Goal: Check status: Check status

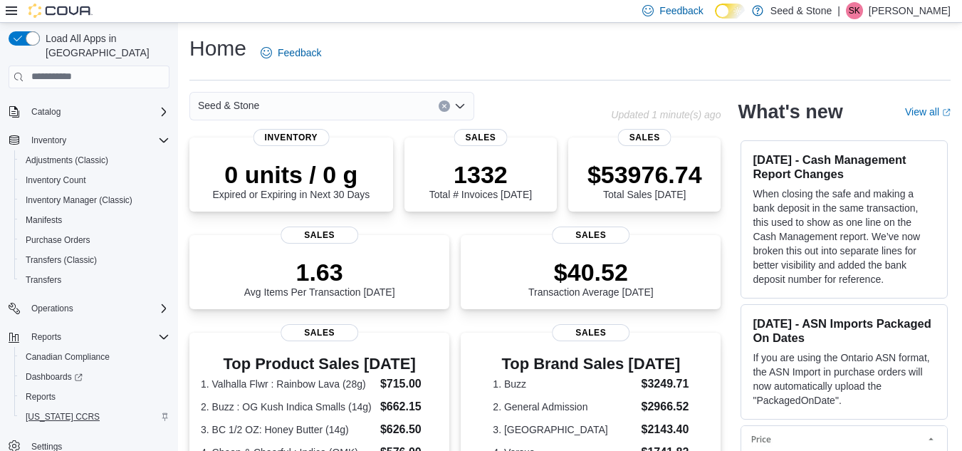
scroll to position [83, 0]
click at [50, 390] on span "Reports" at bounding box center [41, 395] width 30 height 11
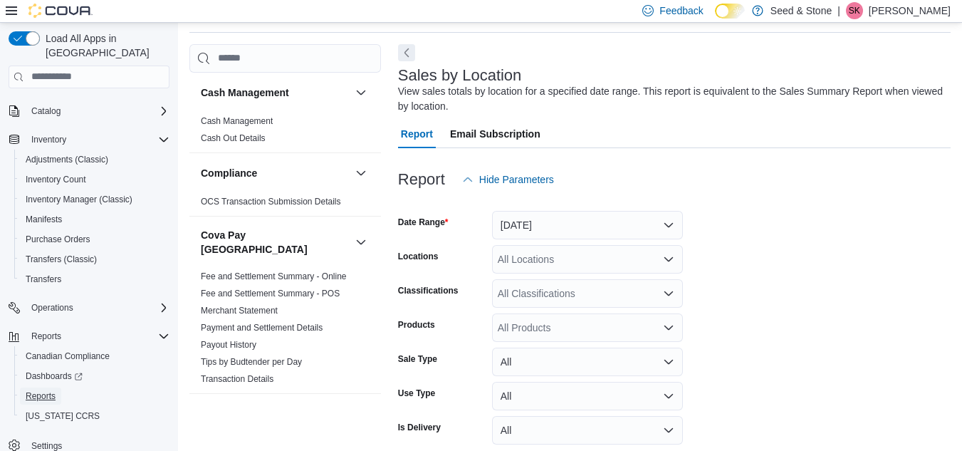
scroll to position [110, 0]
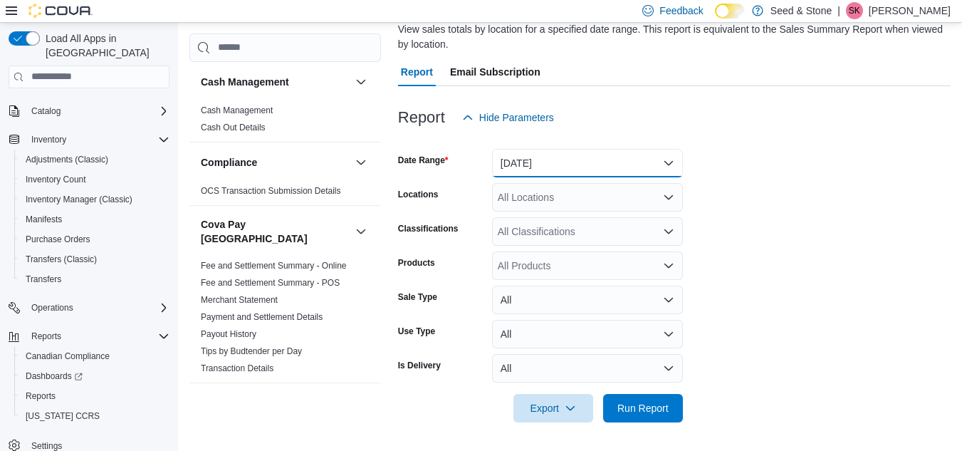
click at [579, 163] on button "[DATE]" at bounding box center [587, 163] width 191 height 28
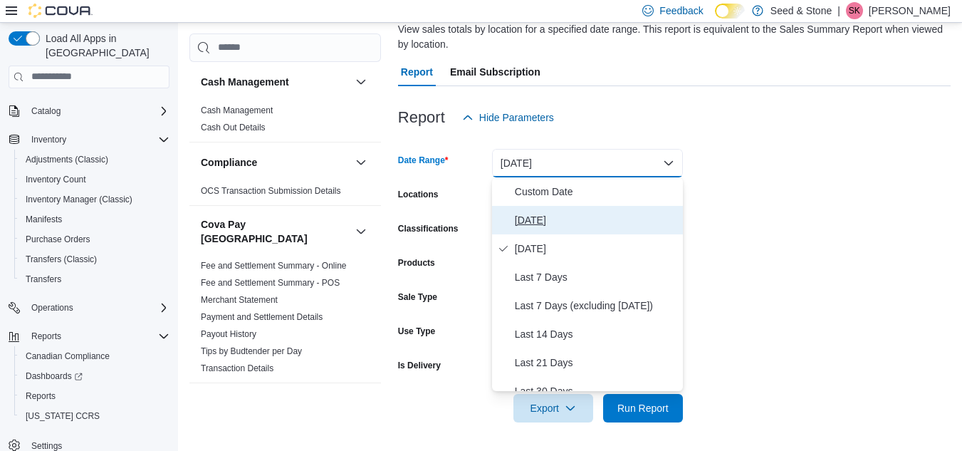
click at [538, 225] on span "[DATE]" at bounding box center [596, 219] width 162 height 17
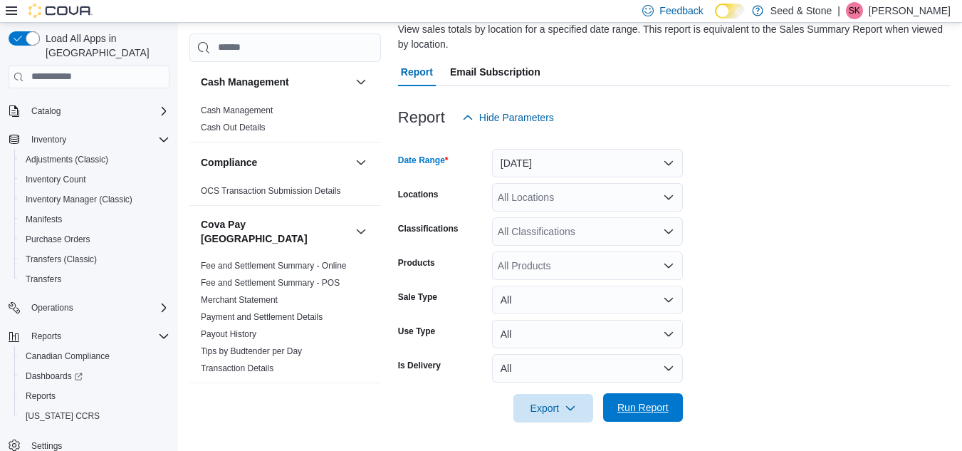
click at [659, 408] on span "Run Report" at bounding box center [642, 407] width 51 height 14
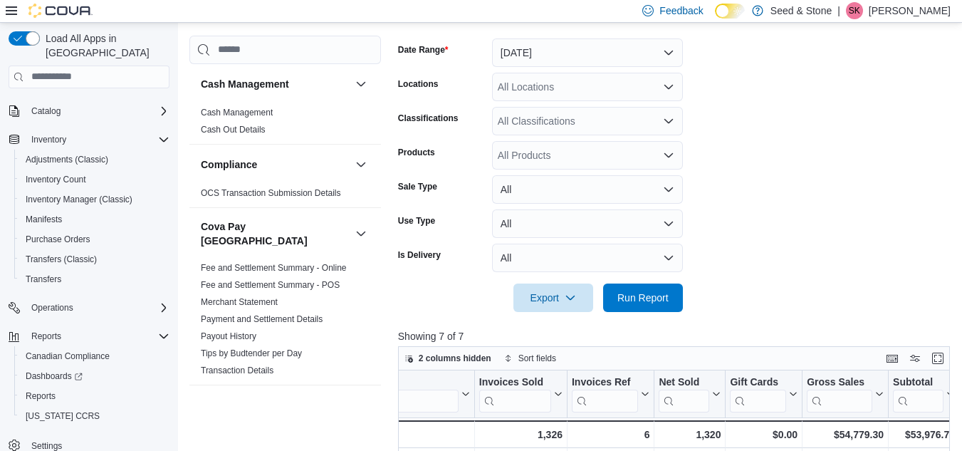
scroll to position [60, 0]
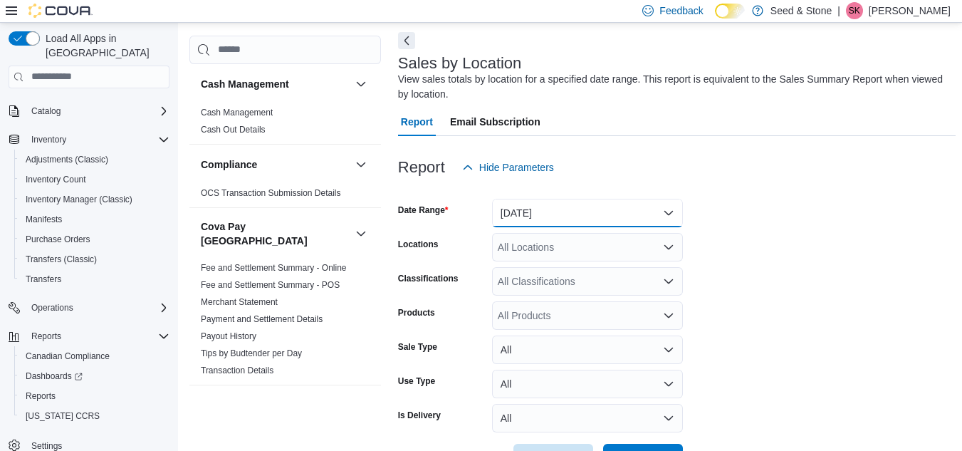
click at [602, 211] on button "[DATE]" at bounding box center [587, 213] width 191 height 28
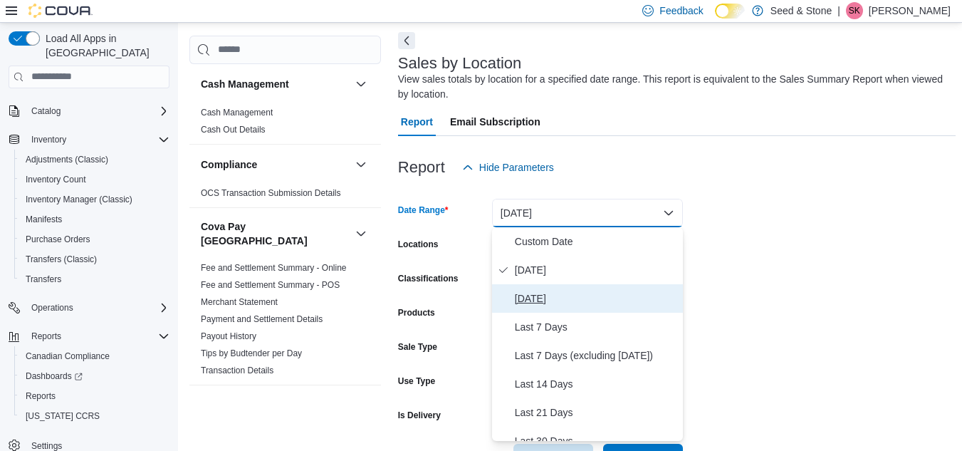
click at [554, 299] on span "[DATE]" at bounding box center [596, 298] width 162 height 17
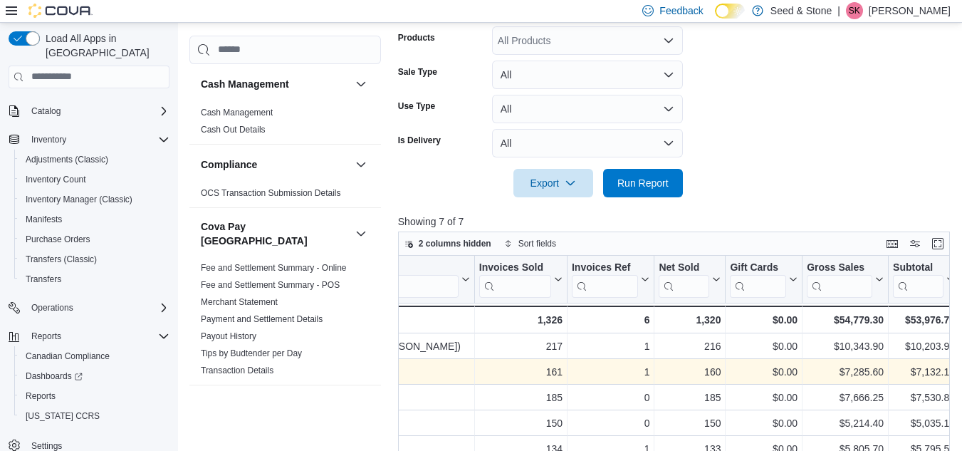
scroll to position [416, 0]
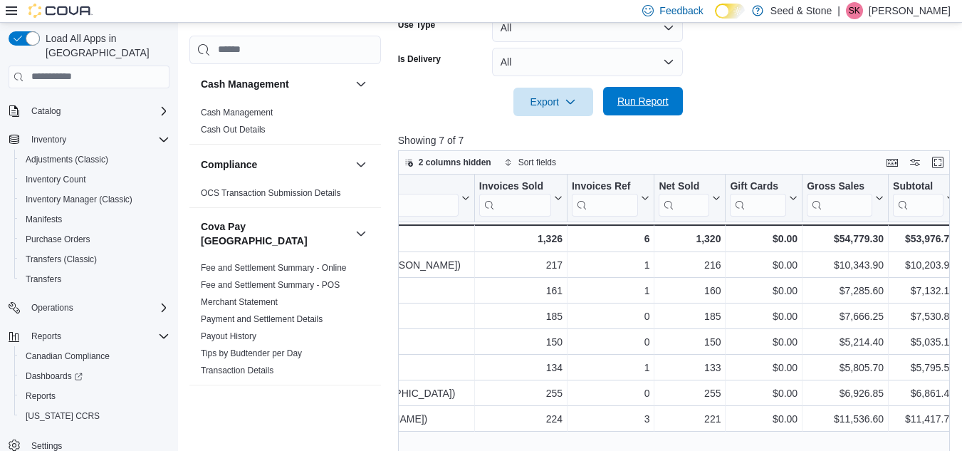
click at [647, 105] on span "Run Report" at bounding box center [642, 101] width 51 height 14
